Goal: Task Accomplishment & Management: Use online tool/utility

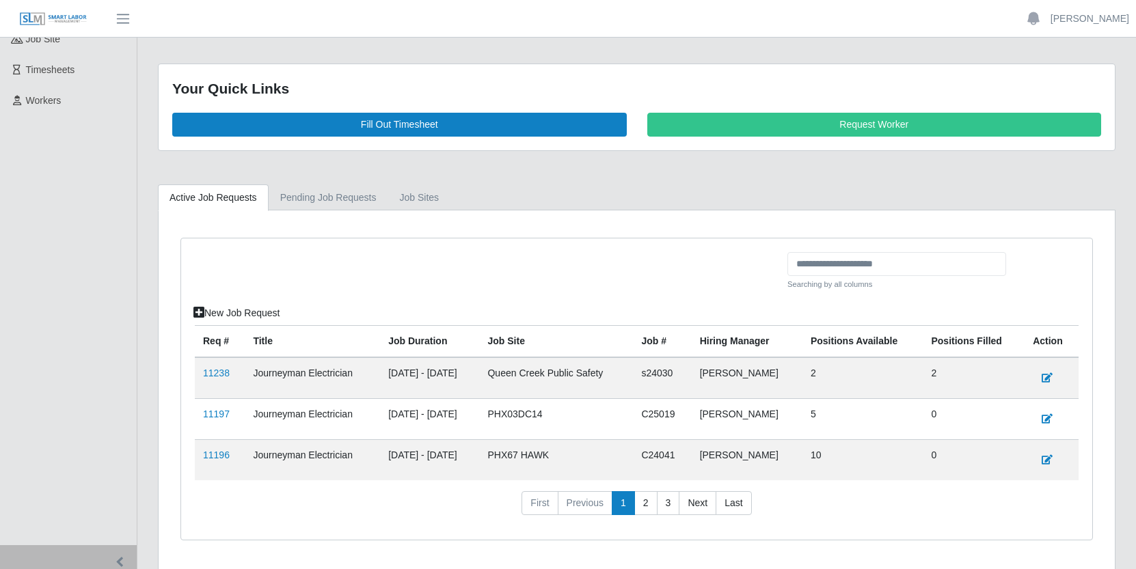
scroll to position [213, 0]
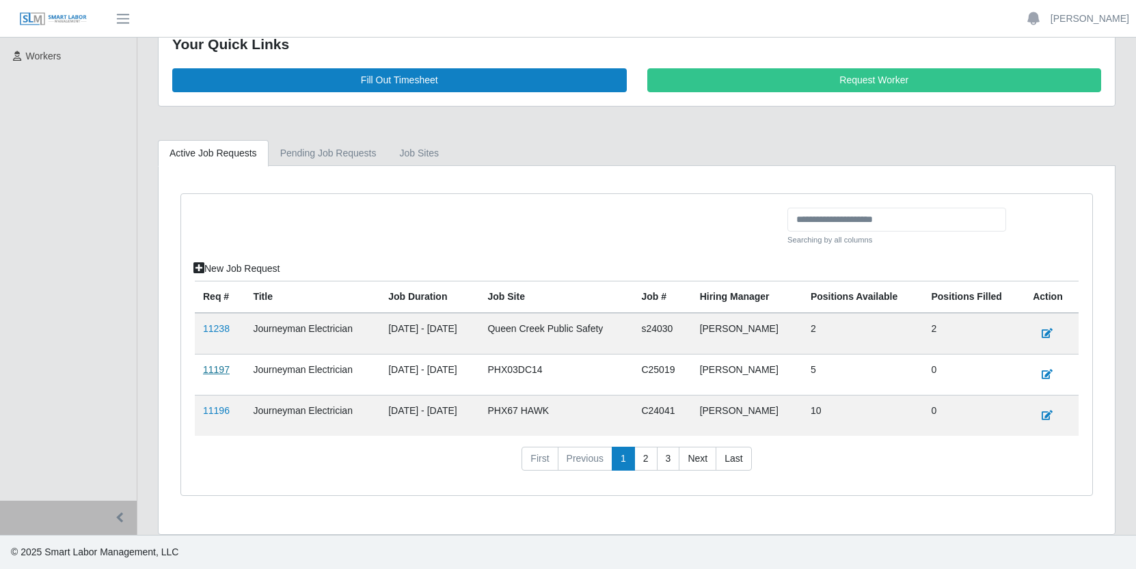
click at [216, 373] on link "11197" at bounding box center [216, 369] width 27 height 11
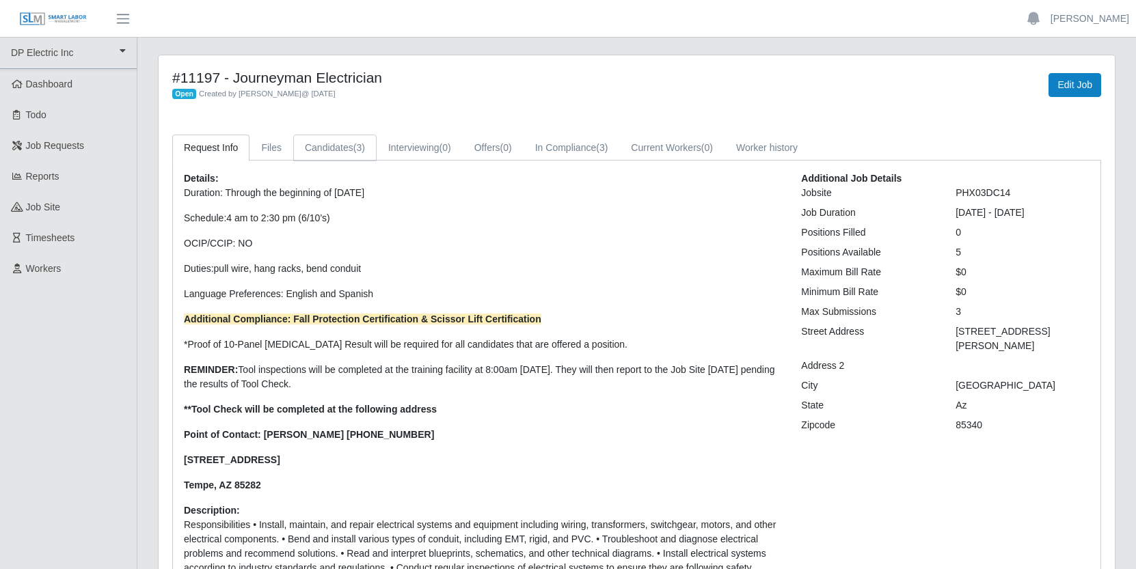
click at [348, 151] on link "Candidates (3)" at bounding box center [334, 148] width 83 height 27
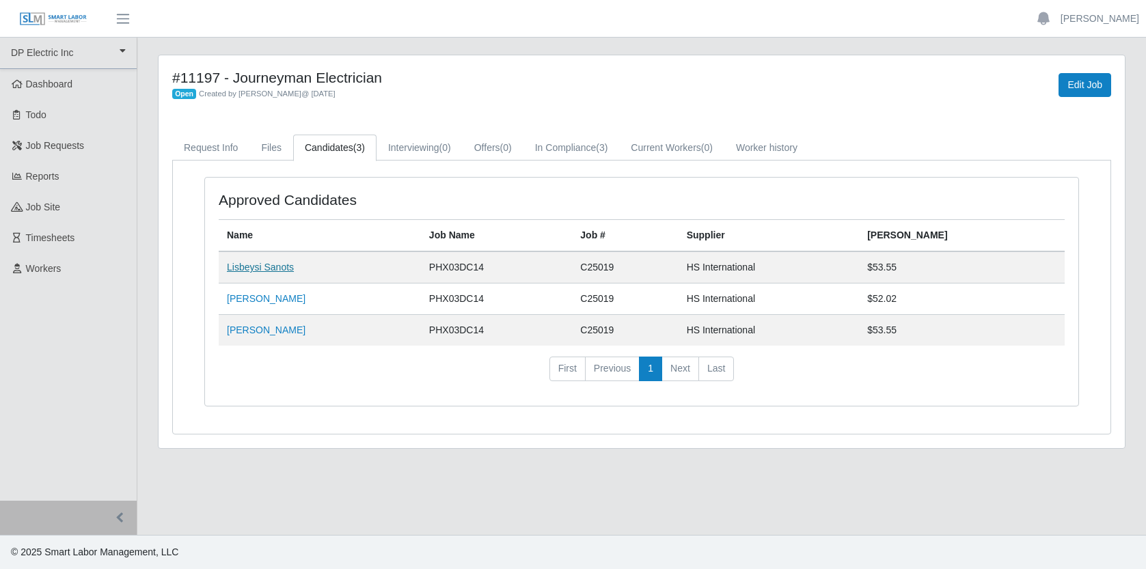
click at [276, 269] on link "Lisbeysi Sanots" at bounding box center [260, 267] width 67 height 11
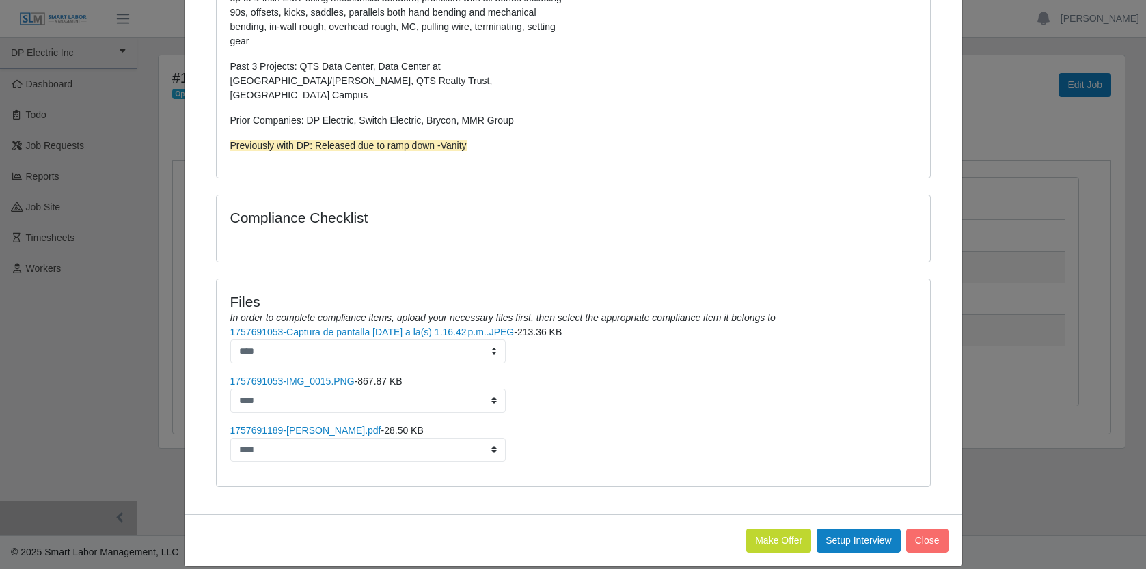
scroll to position [410, 0]
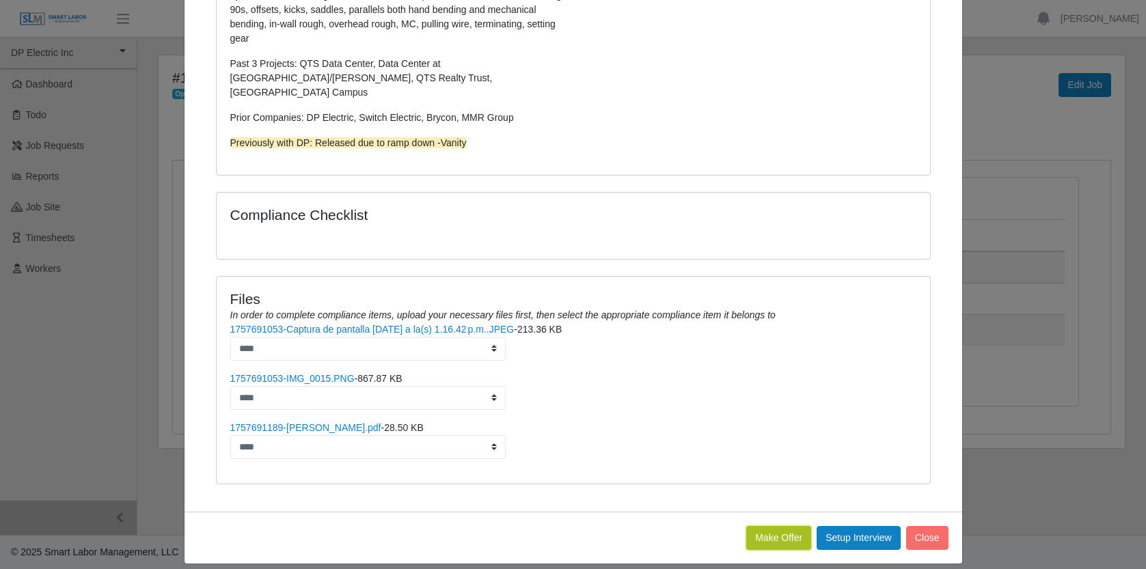
click at [778, 530] on button "Make Offer" at bounding box center [779, 538] width 65 height 24
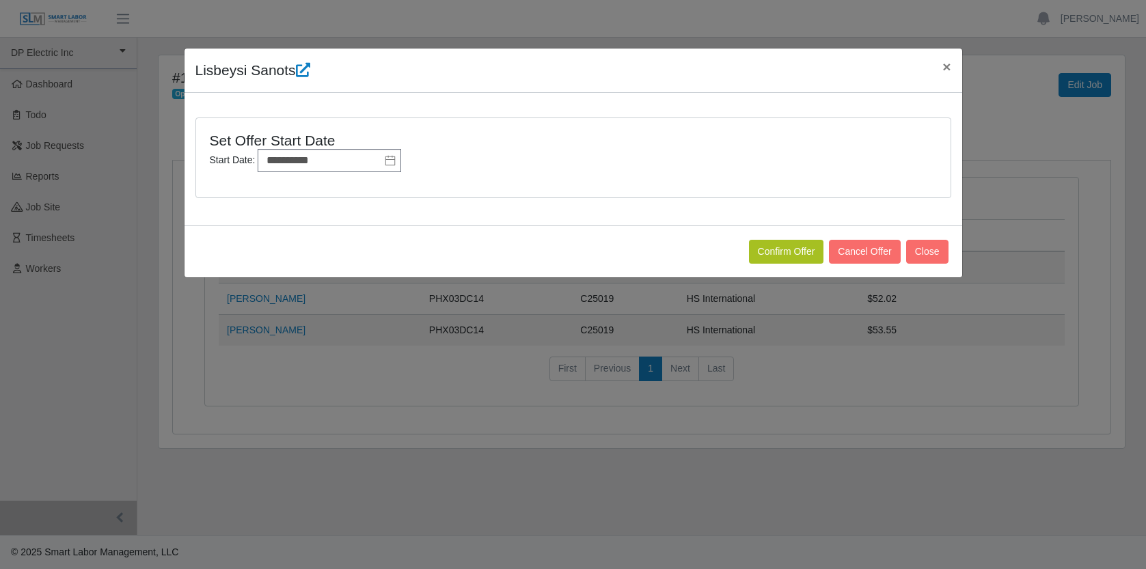
scroll to position [0, 0]
click at [767, 249] on button "Confirm Offer" at bounding box center [786, 252] width 75 height 24
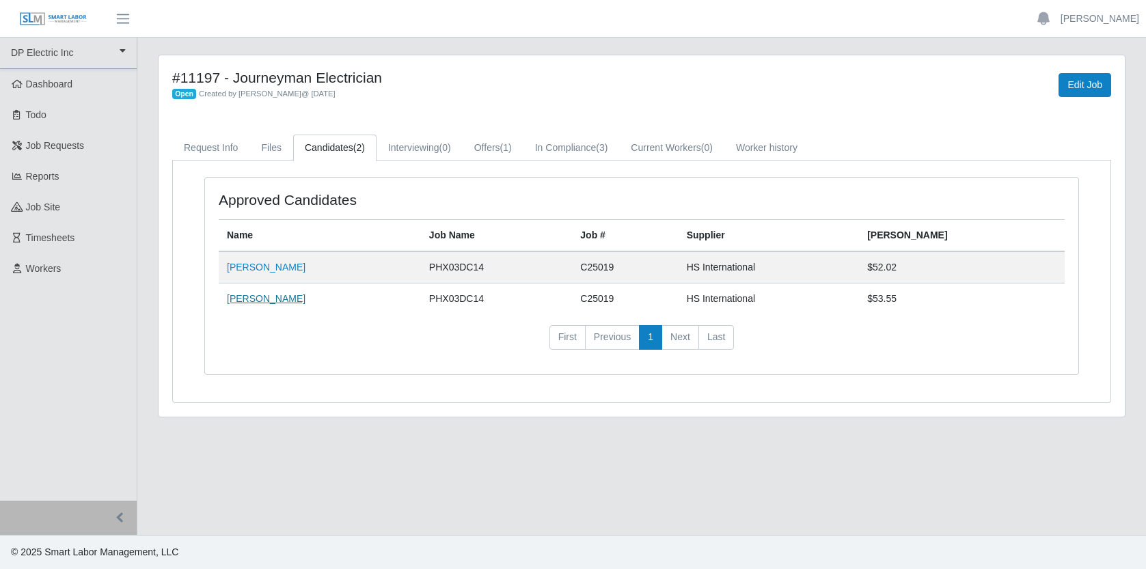
click at [248, 300] on link "John Manh" at bounding box center [266, 298] width 79 height 11
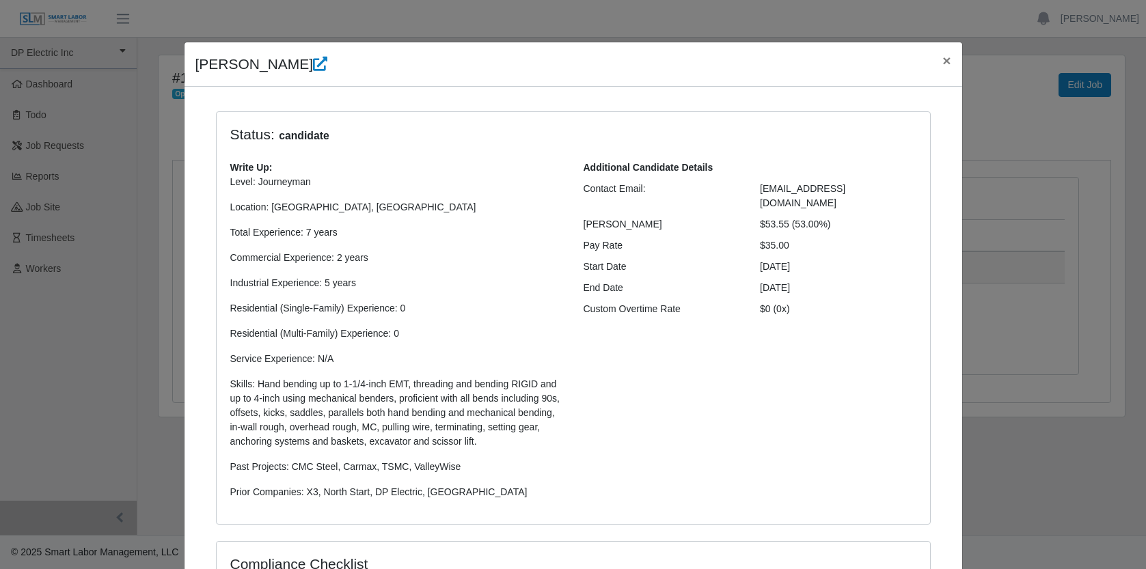
scroll to position [8, 0]
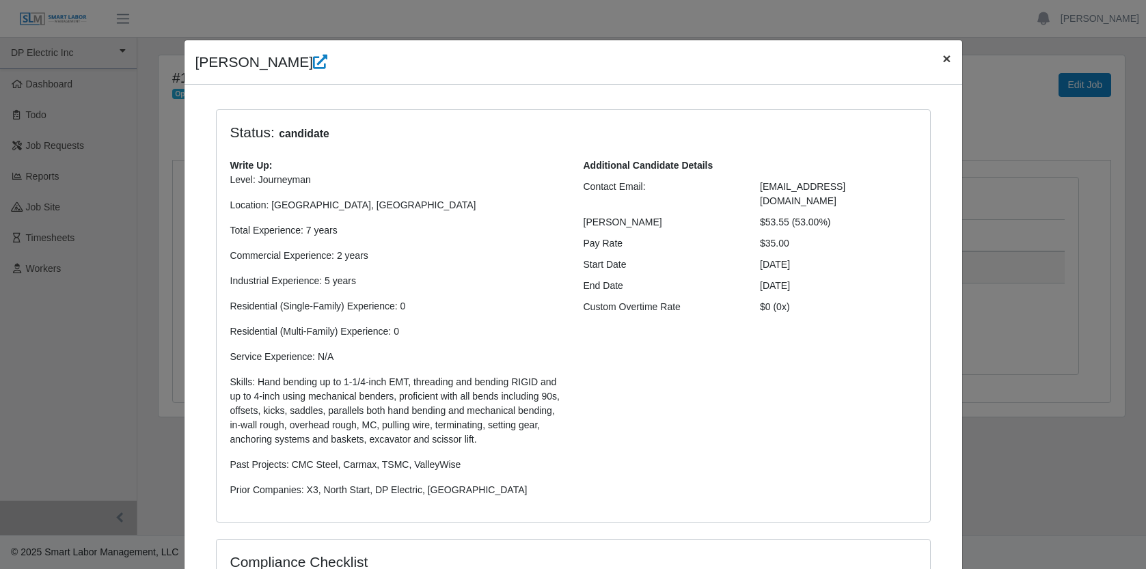
click at [945, 60] on span "×" at bounding box center [947, 59] width 8 height 16
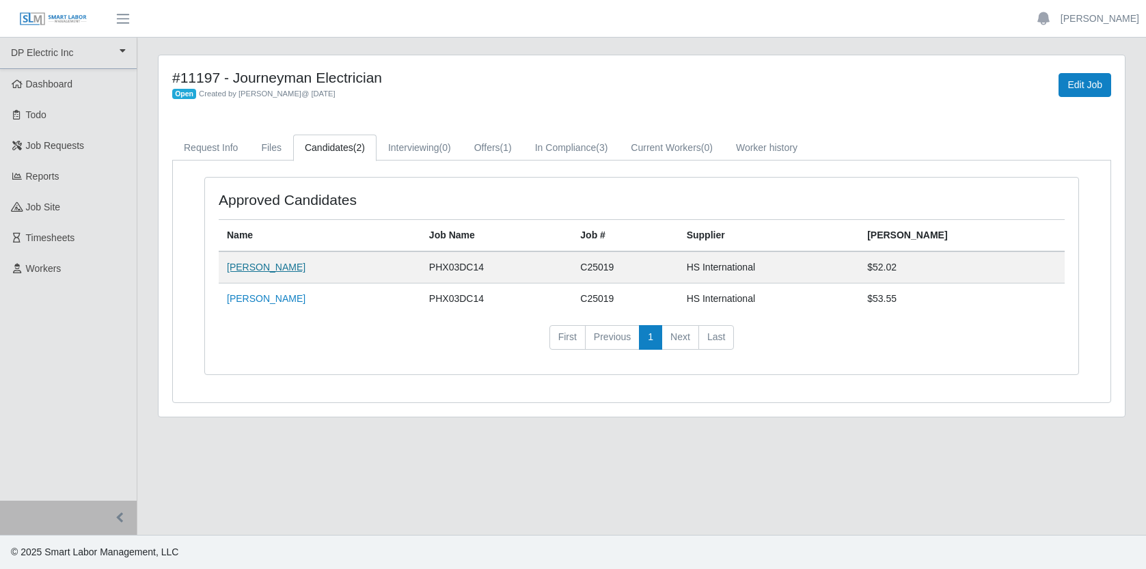
click at [259, 265] on link "Edgar Palafox" at bounding box center [266, 267] width 79 height 11
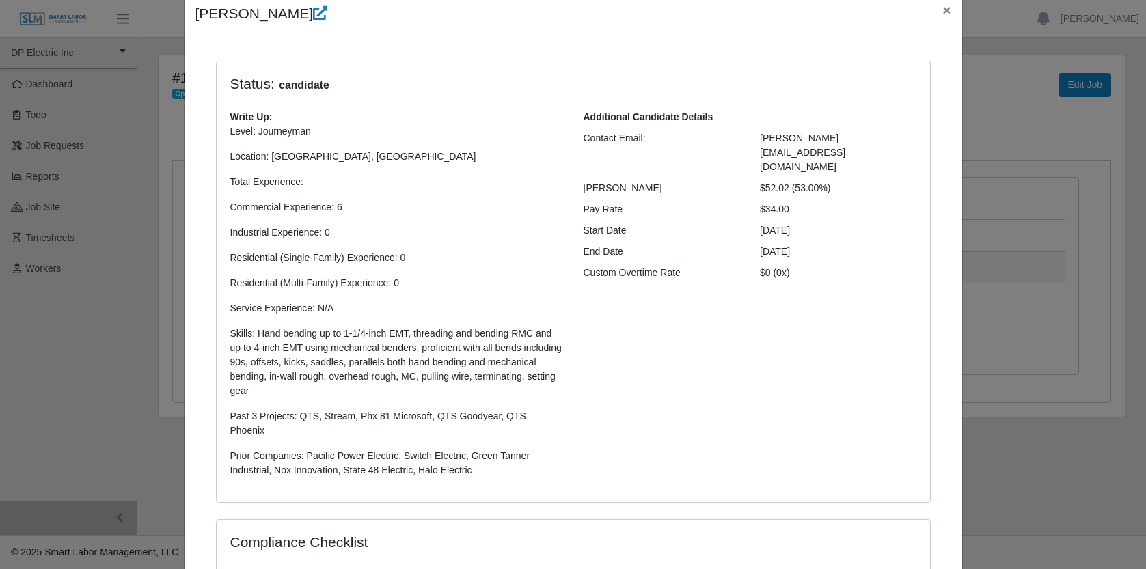
scroll to position [0, 0]
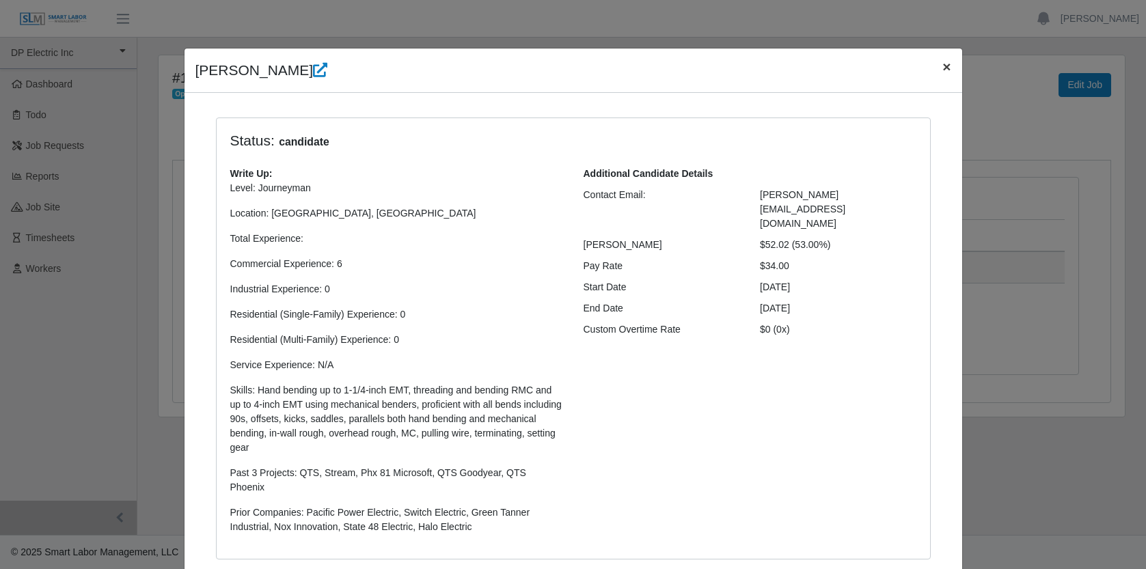
click at [943, 68] on span "×" at bounding box center [947, 67] width 8 height 16
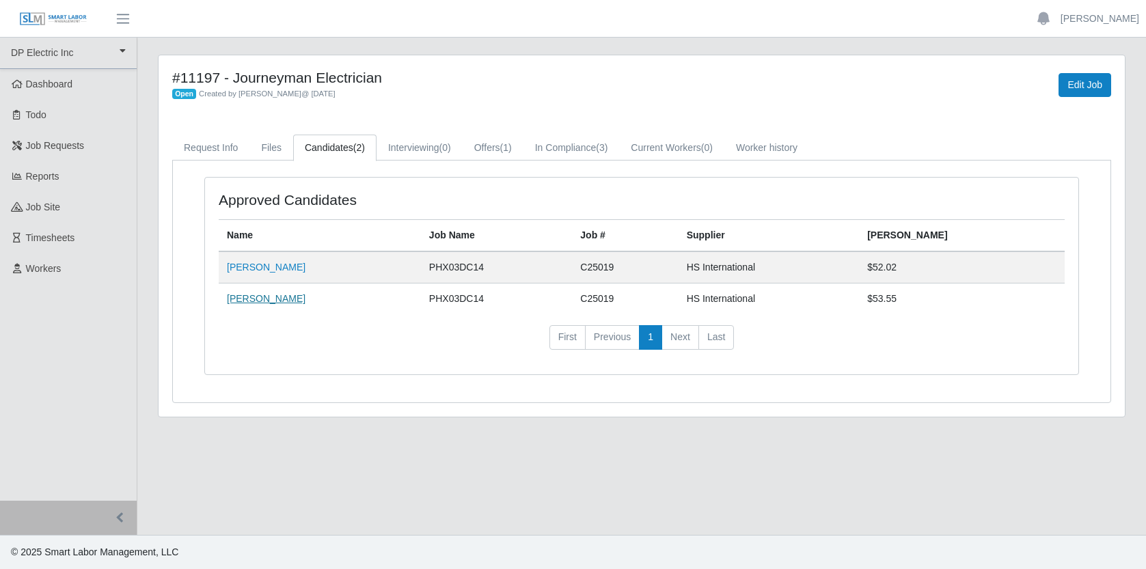
click at [258, 299] on link "John Manh" at bounding box center [266, 298] width 79 height 11
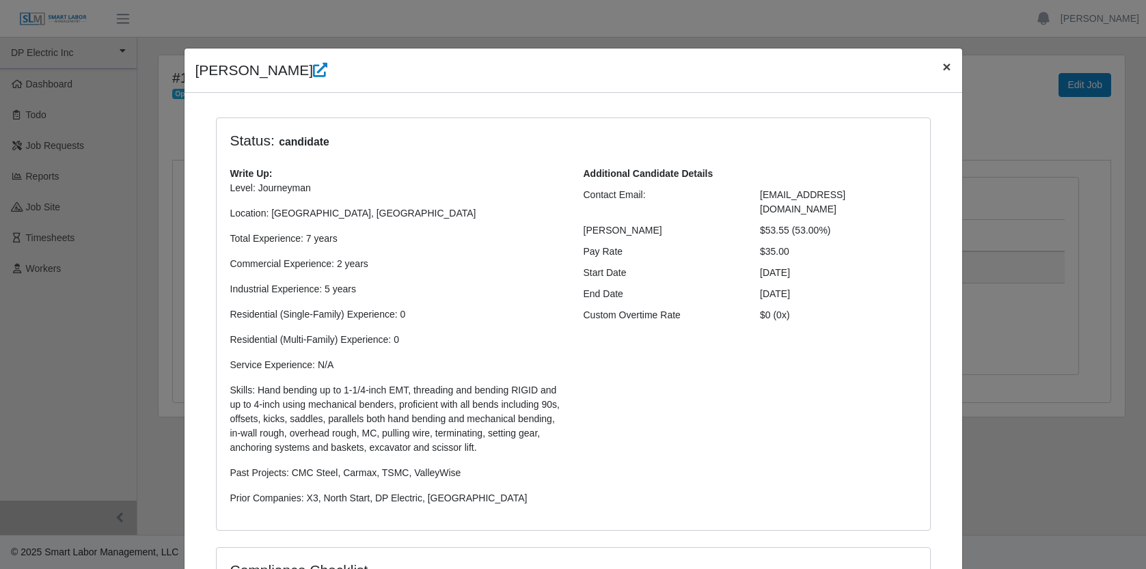
click at [943, 68] on span "×" at bounding box center [947, 67] width 8 height 16
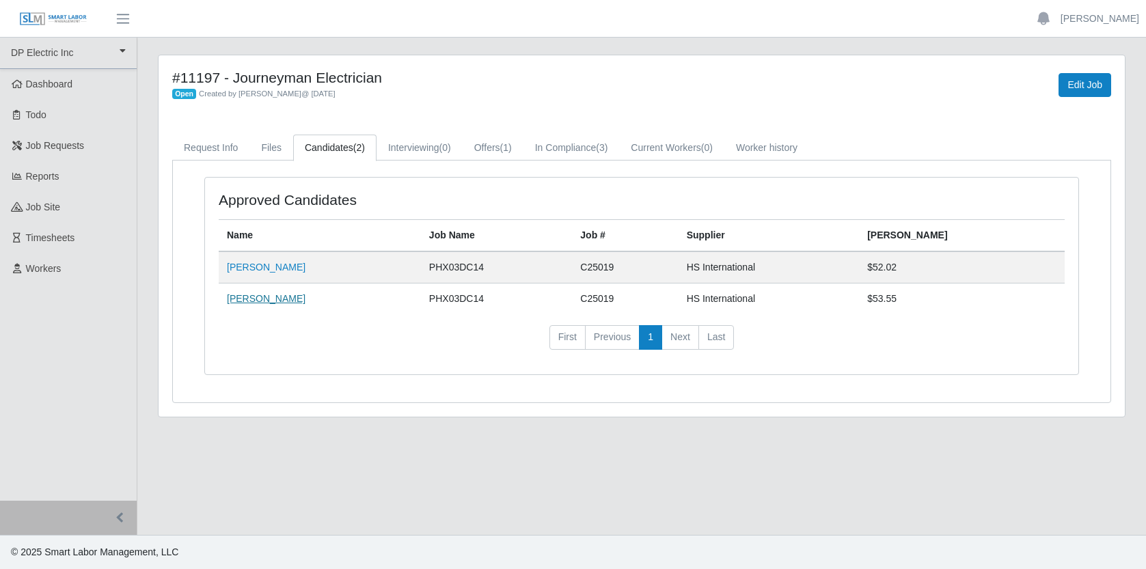
click at [260, 299] on link "John Manh" at bounding box center [266, 298] width 79 height 11
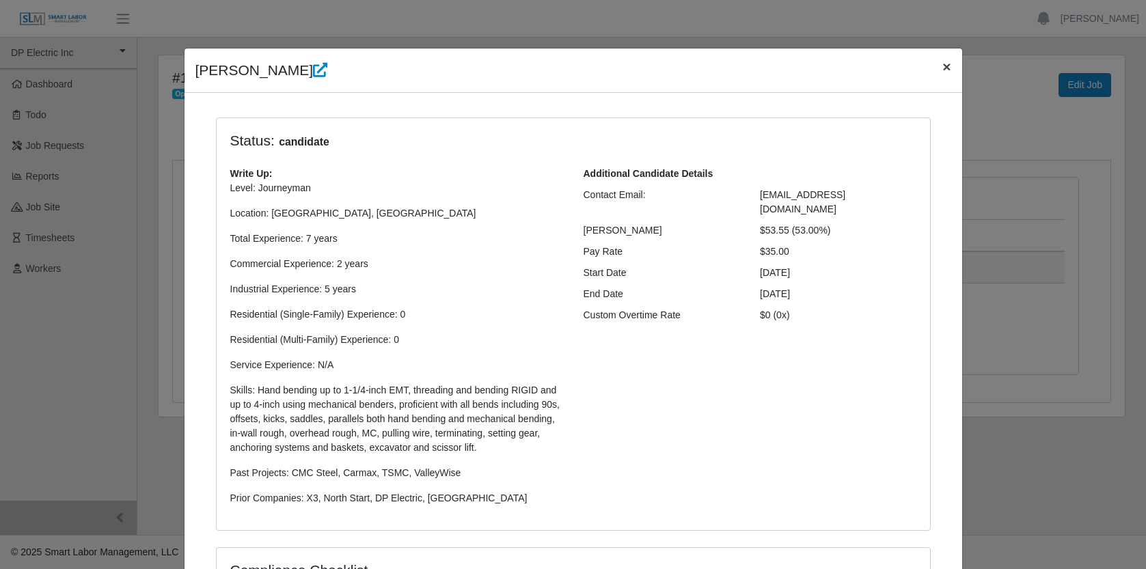
click at [943, 70] on span "×" at bounding box center [947, 67] width 8 height 16
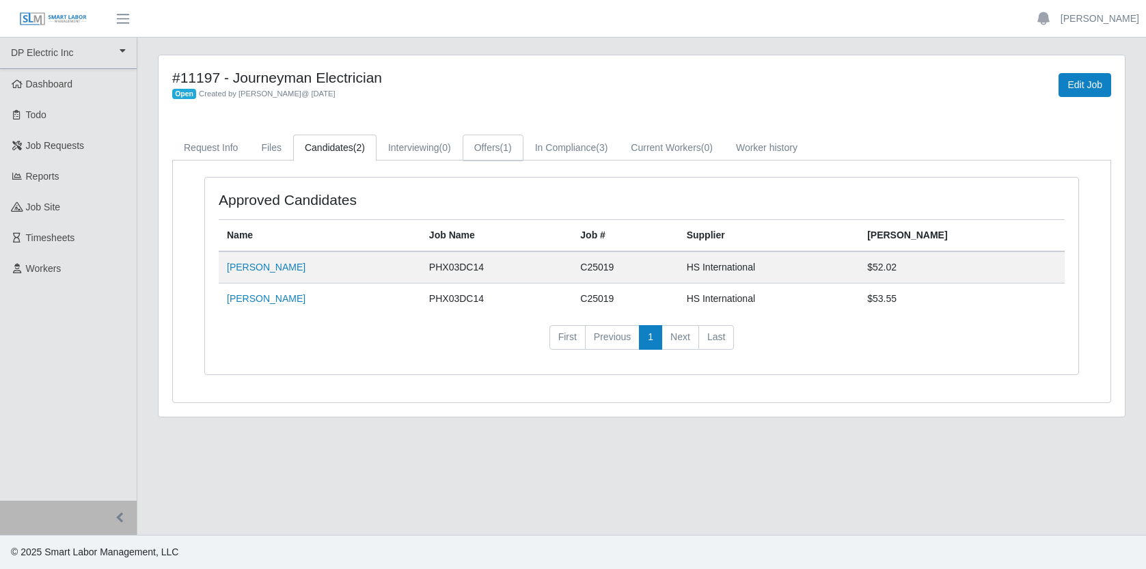
click at [512, 142] on span "(1)" at bounding box center [506, 147] width 12 height 11
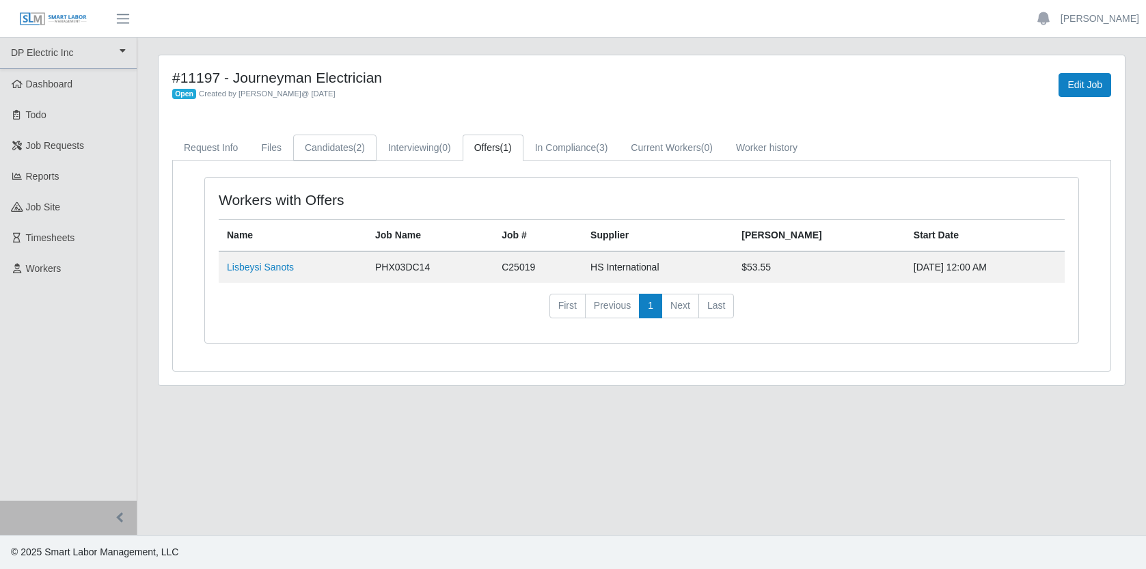
click at [351, 148] on link "Candidates (2)" at bounding box center [334, 148] width 83 height 27
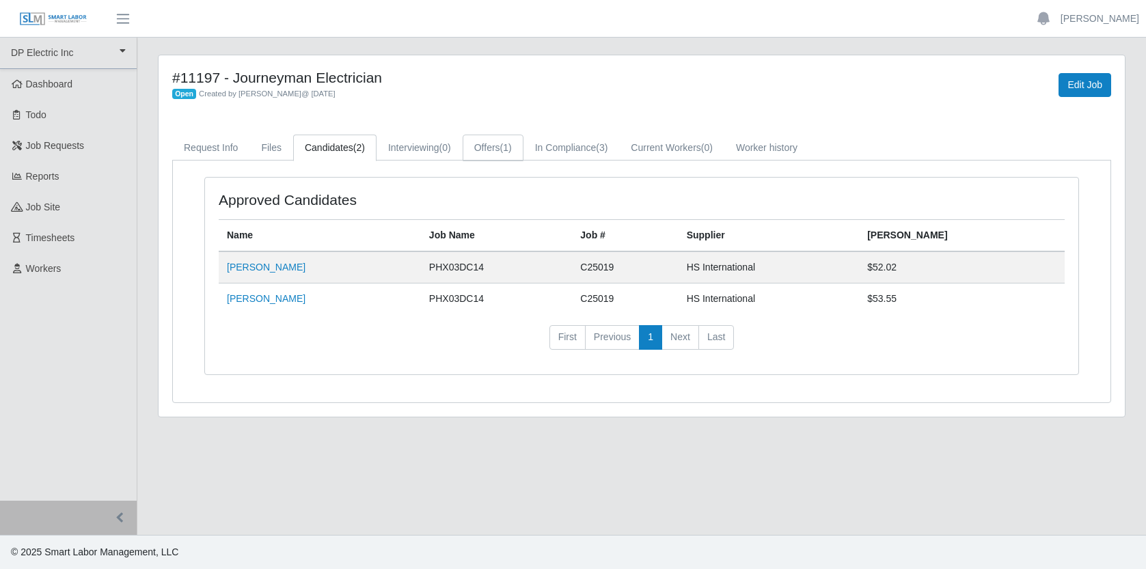
click at [503, 148] on link "Offers (1)" at bounding box center [493, 148] width 61 height 27
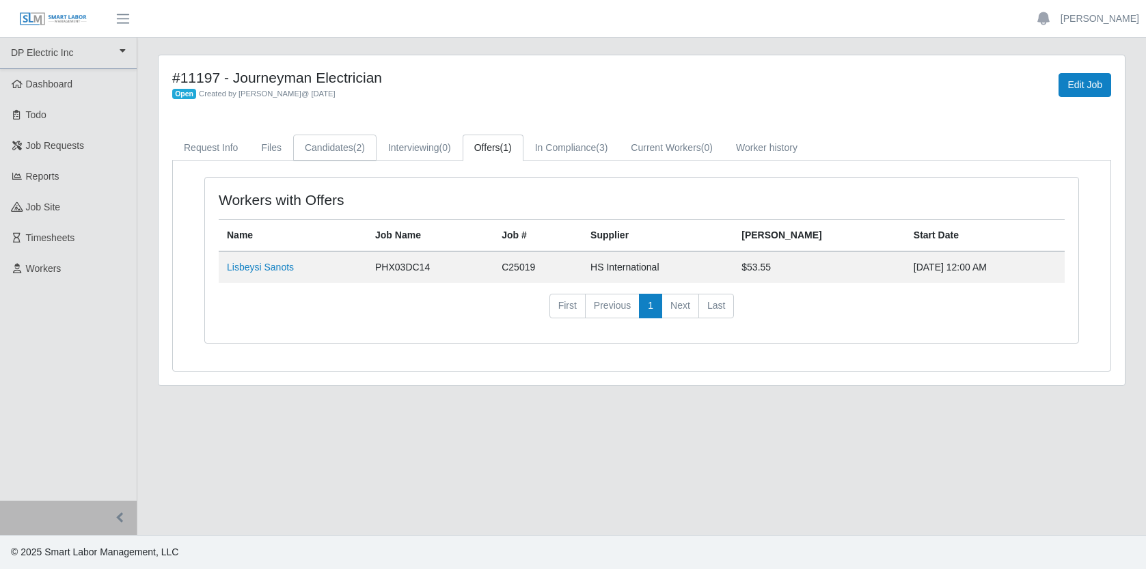
click at [325, 135] on link "Candidates (2)" at bounding box center [334, 148] width 83 height 27
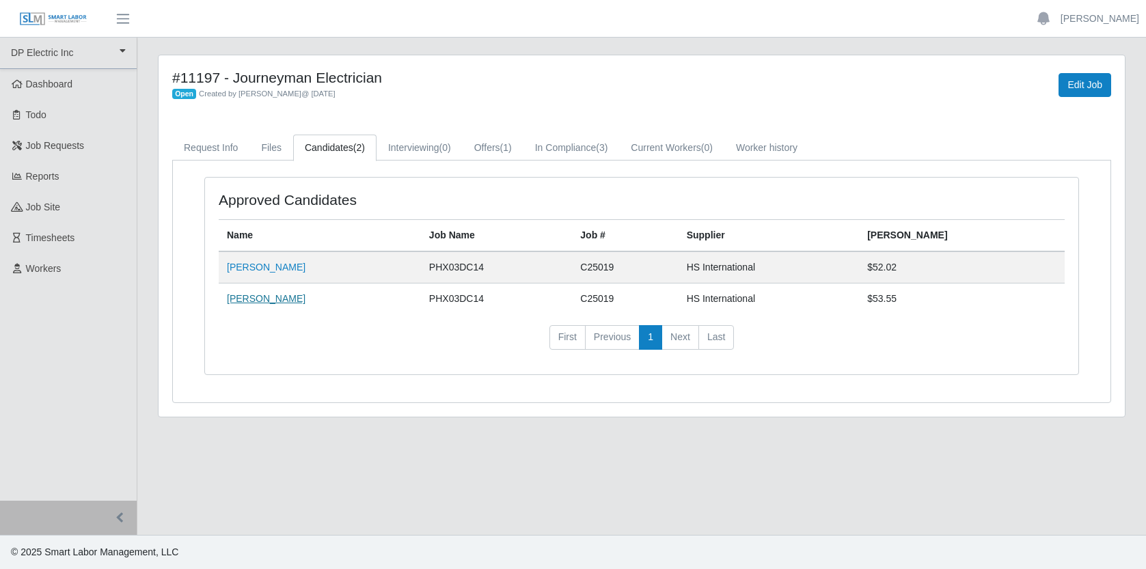
click at [262, 300] on link "John Manh" at bounding box center [266, 298] width 79 height 11
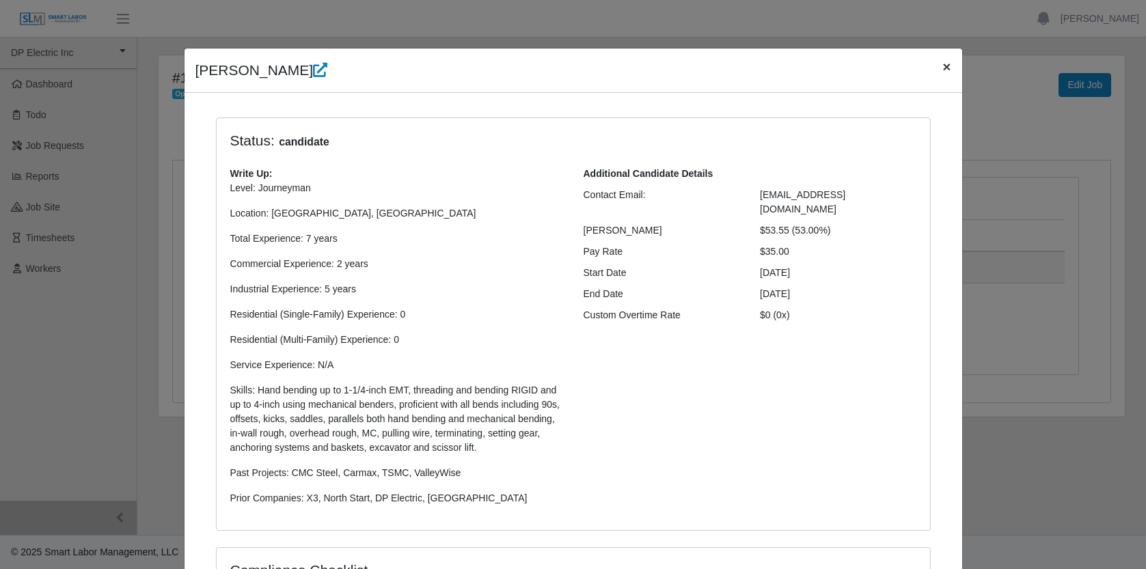
click at [943, 66] on span "×" at bounding box center [947, 67] width 8 height 16
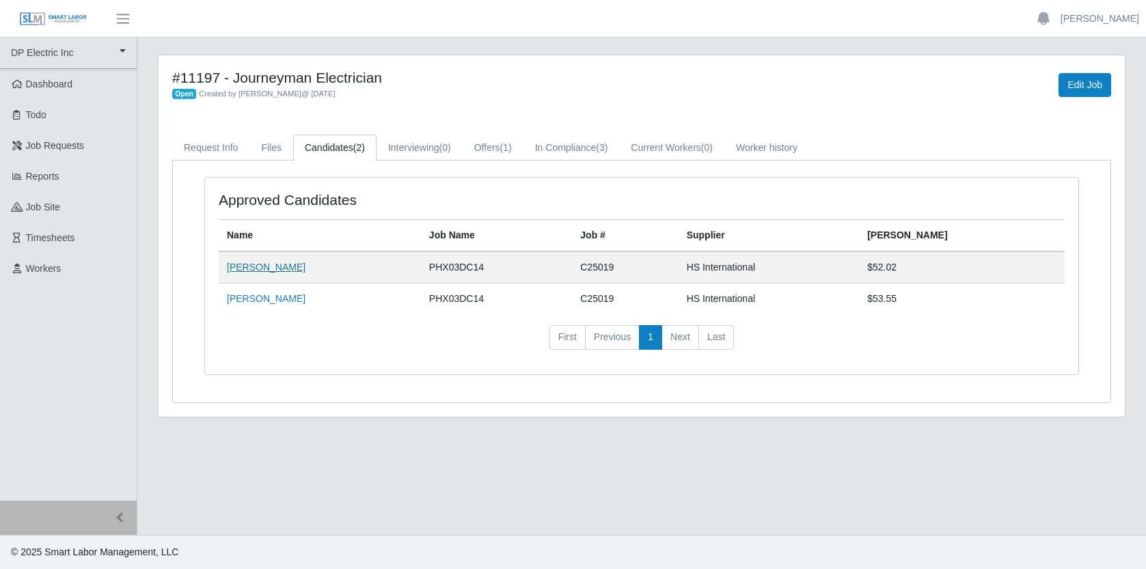
click at [276, 267] on link "Edgar Palafox" at bounding box center [266, 267] width 79 height 11
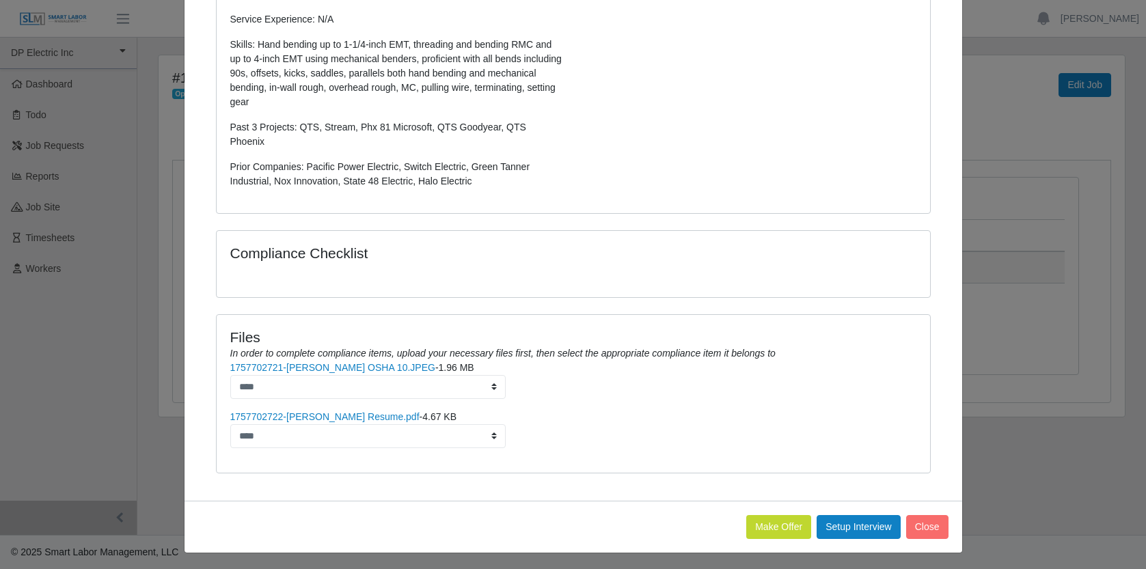
scroll to position [349, 0]
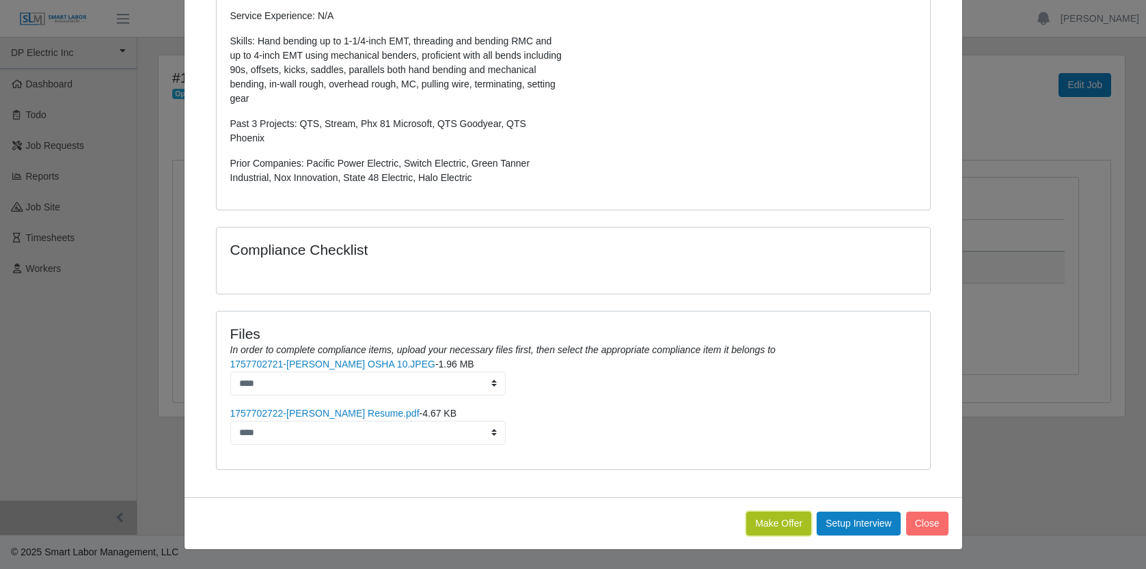
click at [767, 525] on button "Make Offer" at bounding box center [779, 524] width 65 height 24
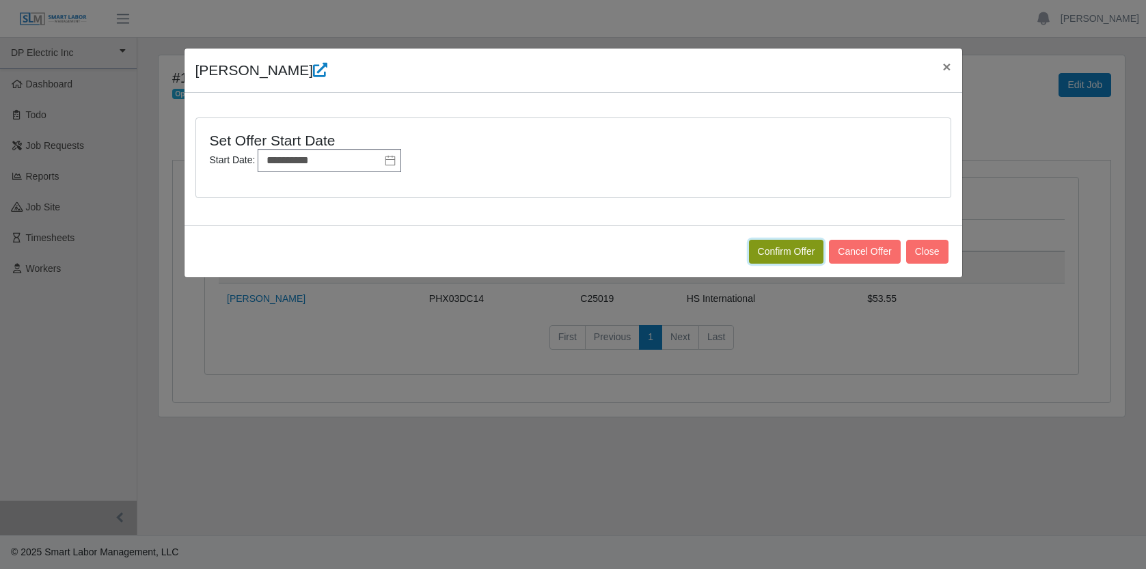
click at [785, 253] on button "Confirm Offer" at bounding box center [786, 252] width 75 height 24
